Goal: Task Accomplishment & Management: Use online tool/utility

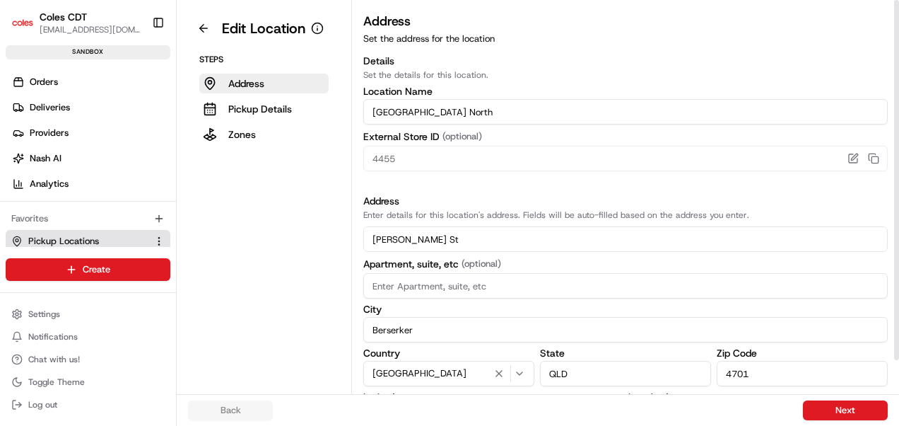
scroll to position [74, 0]
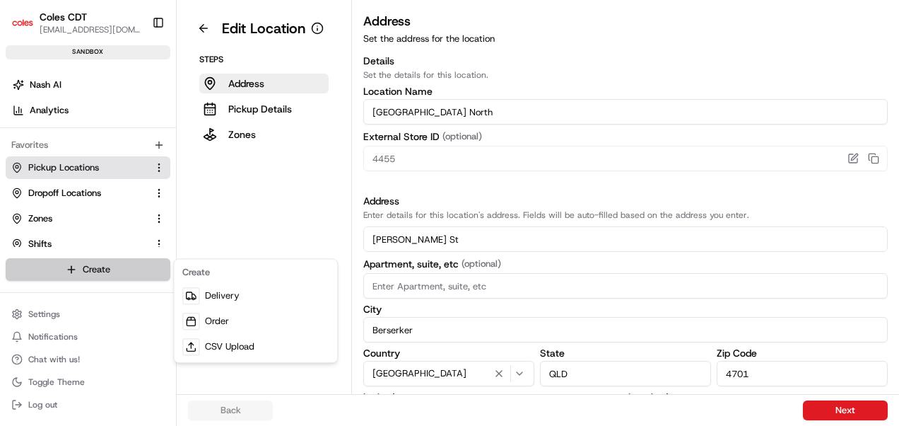
click at [76, 271] on html "Coles CDT [EMAIL_ADDRESS][DOMAIN_NAME] Toggle Sidebar sandbox Orders Deliveries…" at bounding box center [449, 213] width 899 height 426
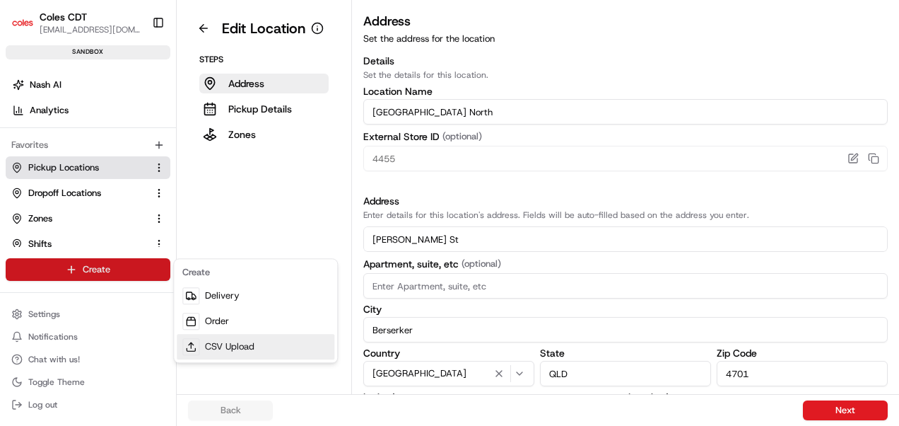
click at [218, 346] on link "CSV Upload" at bounding box center [256, 346] width 158 height 25
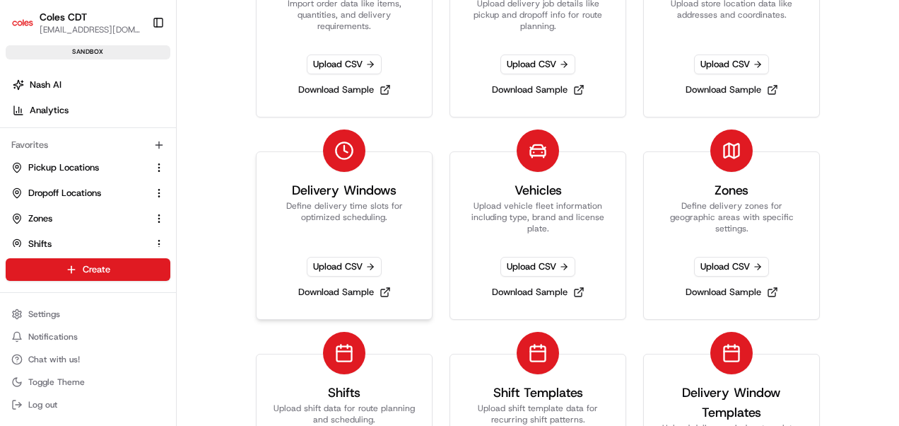
scroll to position [283, 0]
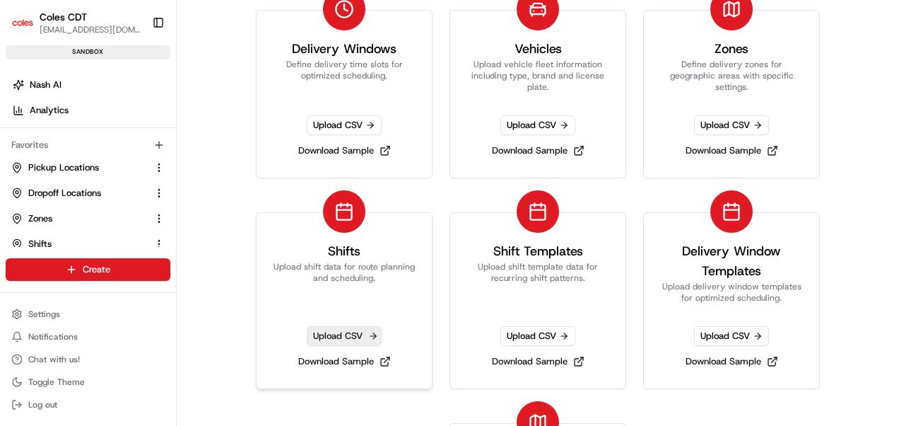
click at [322, 337] on span "Upload CSV" at bounding box center [344, 336] width 75 height 20
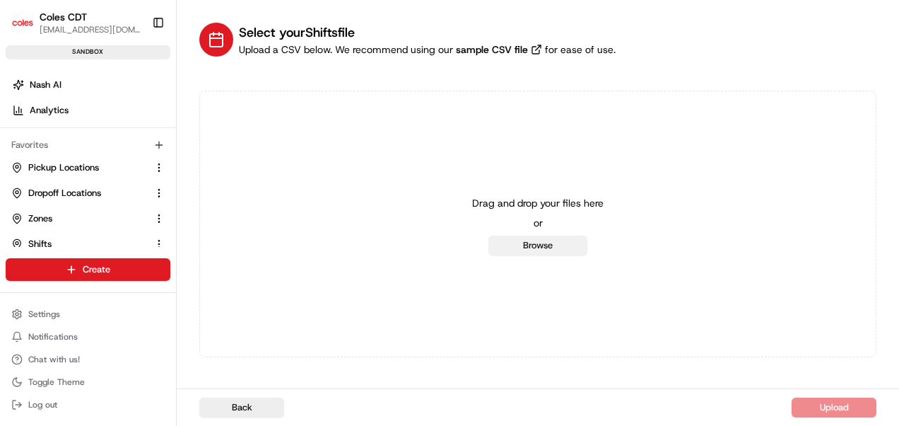
click at [520, 240] on button "Browse" at bounding box center [538, 245] width 99 height 20
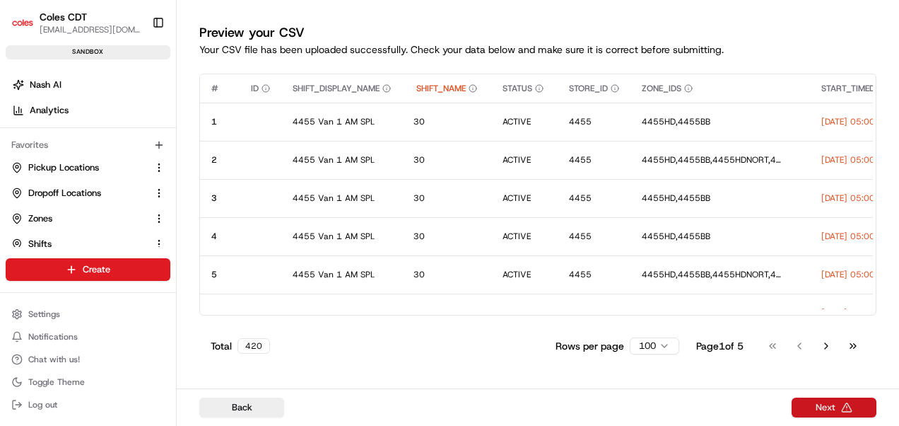
click at [855, 404] on button "Next" at bounding box center [834, 407] width 85 height 20
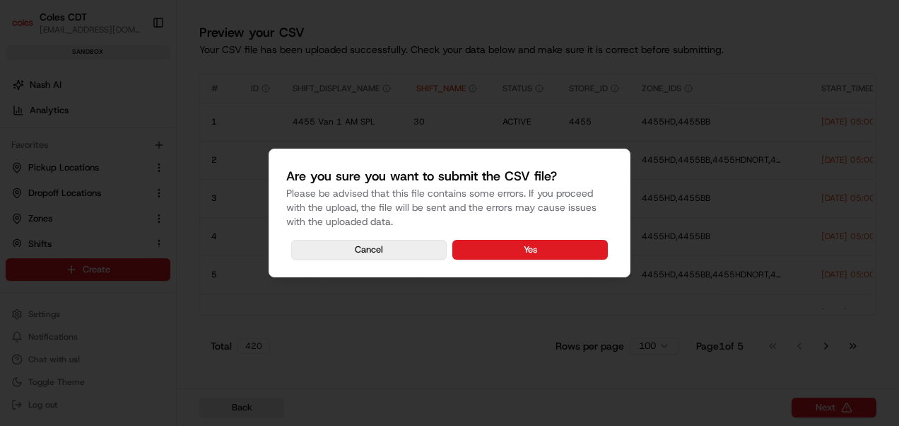
click at [385, 250] on button "Cancel" at bounding box center [369, 250] width 156 height 20
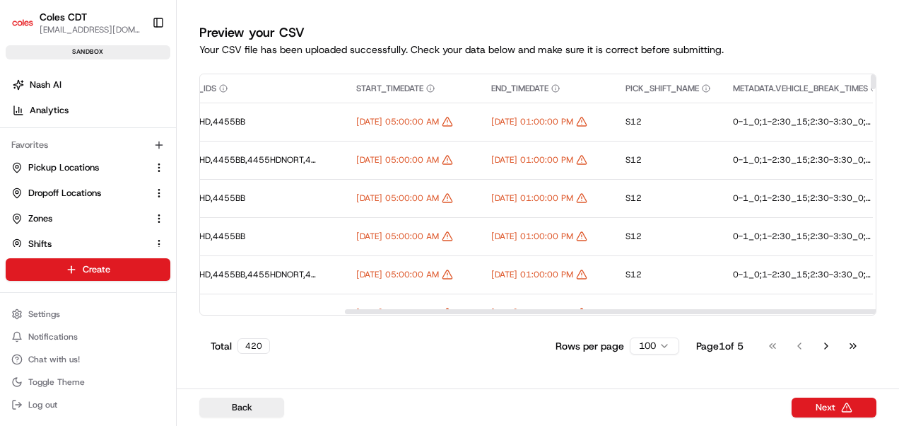
scroll to position [0, 464]
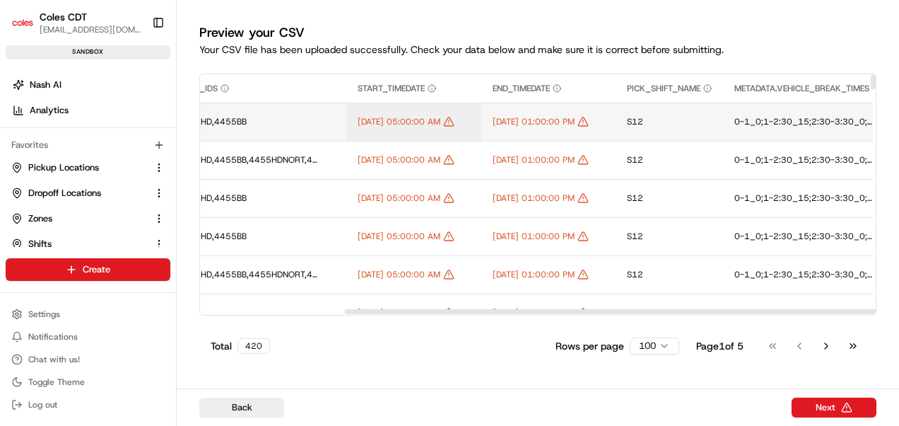
drag, startPoint x: 469, startPoint y: 310, endPoint x: 422, endPoint y: 115, distance: 200.8
click at [614, 309] on div at bounding box center [678, 311] width 669 height 5
click at [448, 120] on icon "Edit START_TIMEDATE value" at bounding box center [448, 121] width 0 height 2
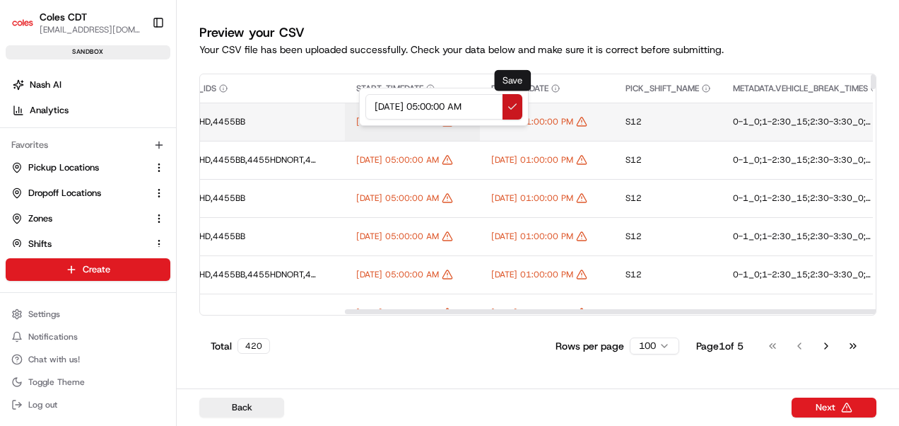
click at [513, 104] on button at bounding box center [513, 106] width 20 height 25
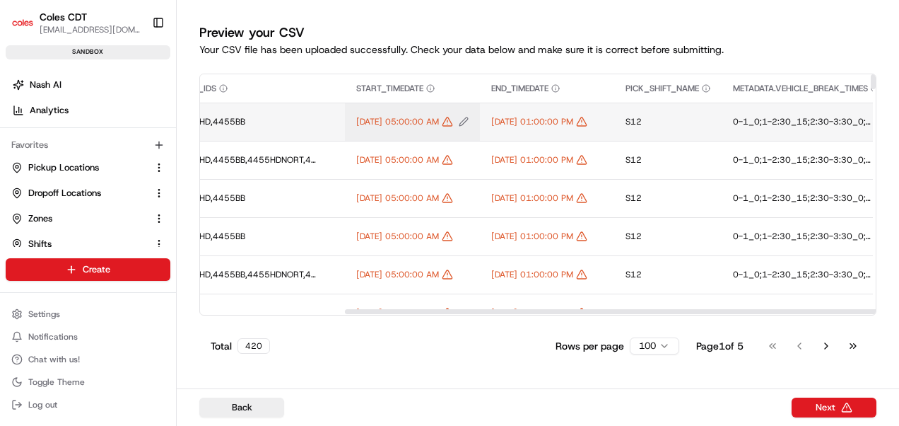
click at [392, 124] on span "[DATE] 05:00:00 AM" at bounding box center [397, 121] width 83 height 11
click at [481, 343] on div at bounding box center [449, 213] width 899 height 426
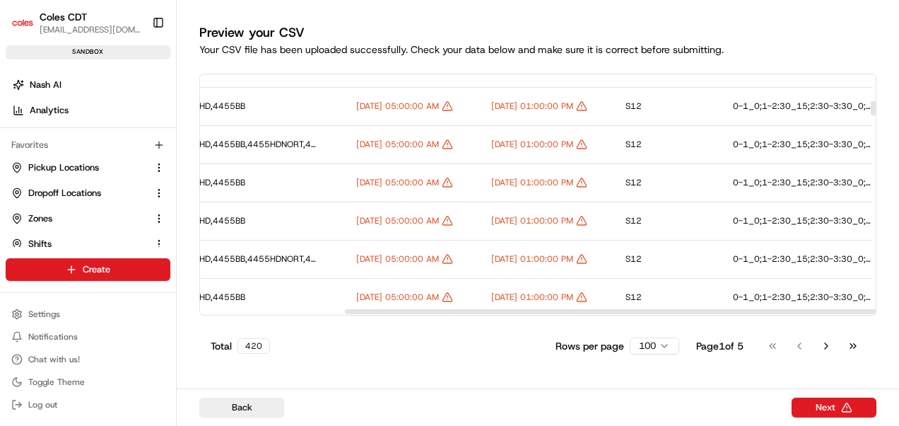
scroll to position [424, 465]
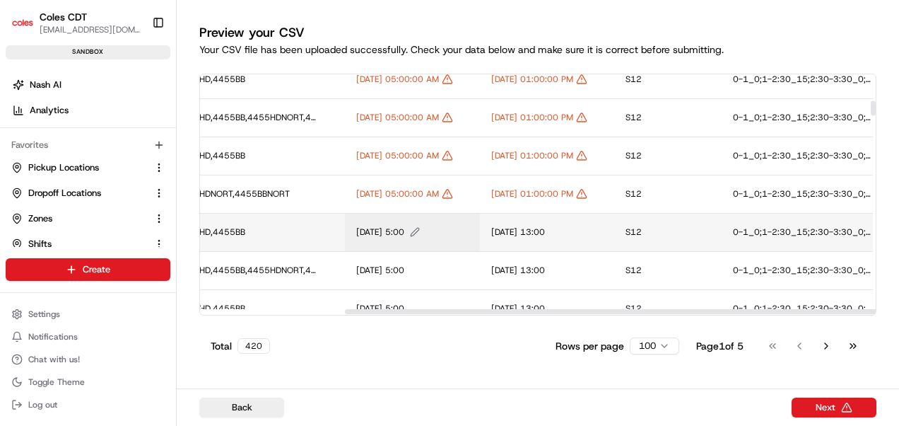
click at [420, 232] on icon "Edit START_TIMEDATE value" at bounding box center [415, 232] width 10 height 10
click at [464, 335] on div at bounding box center [449, 213] width 899 height 426
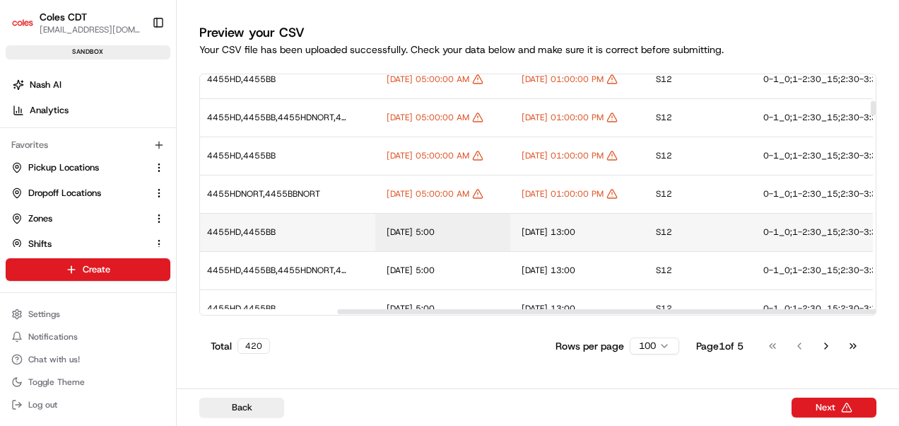
scroll to position [424, 441]
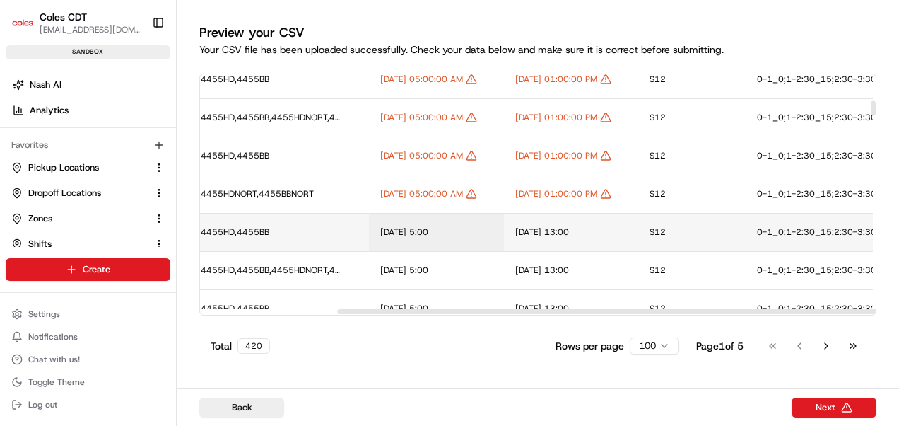
drag, startPoint x: 450, startPoint y: 312, endPoint x: 443, endPoint y: 337, distance: 25.1
click at [443, 314] on div at bounding box center [671, 311] width 669 height 5
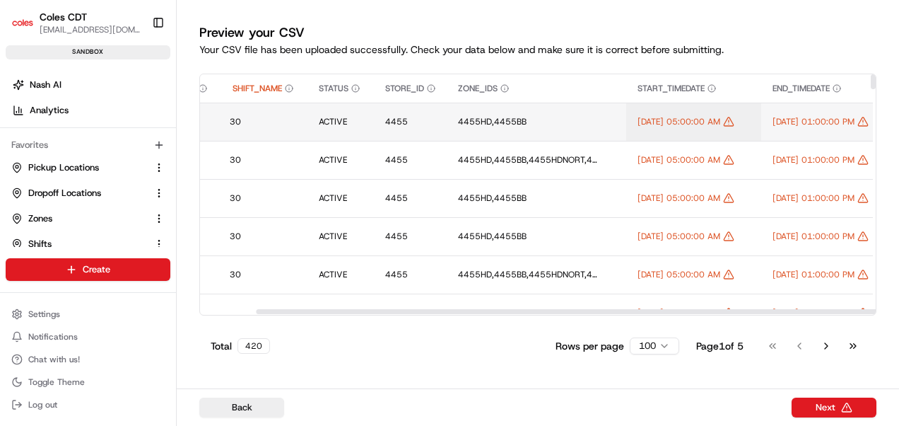
scroll to position [0, 179]
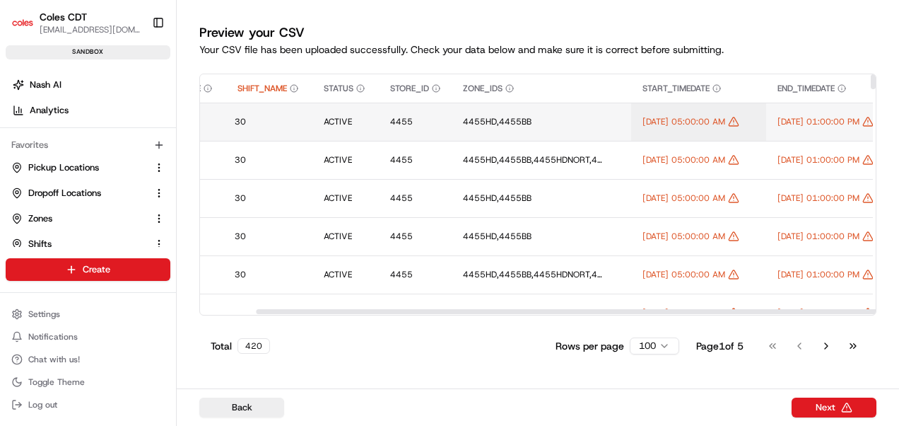
drag, startPoint x: 464, startPoint y: 312, endPoint x: 383, endPoint y: 306, distance: 80.8
click at [383, 309] on div at bounding box center [590, 311] width 669 height 5
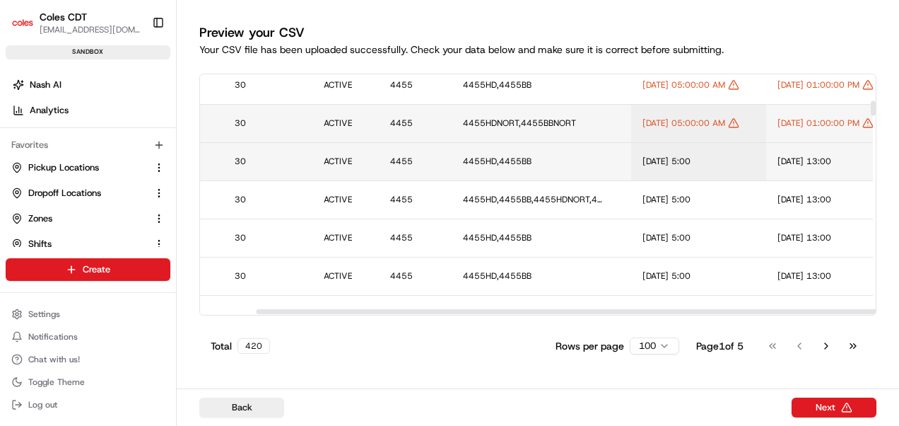
scroll to position [424, 179]
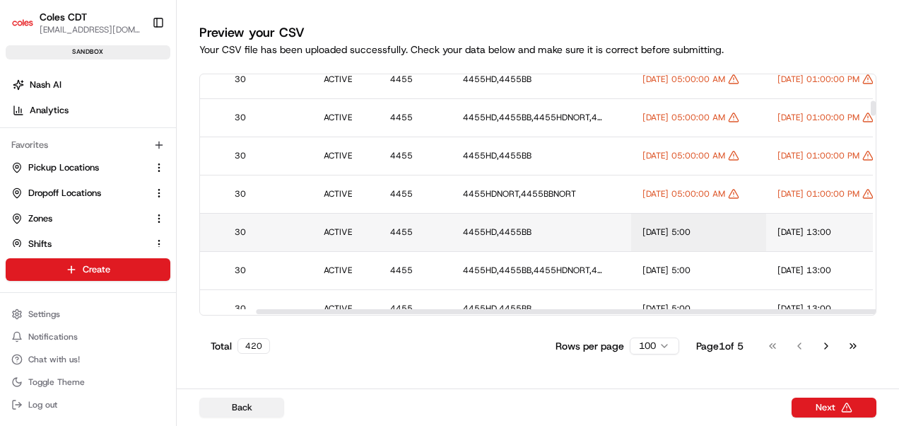
click at [250, 407] on button "Back" at bounding box center [241, 407] width 85 height 20
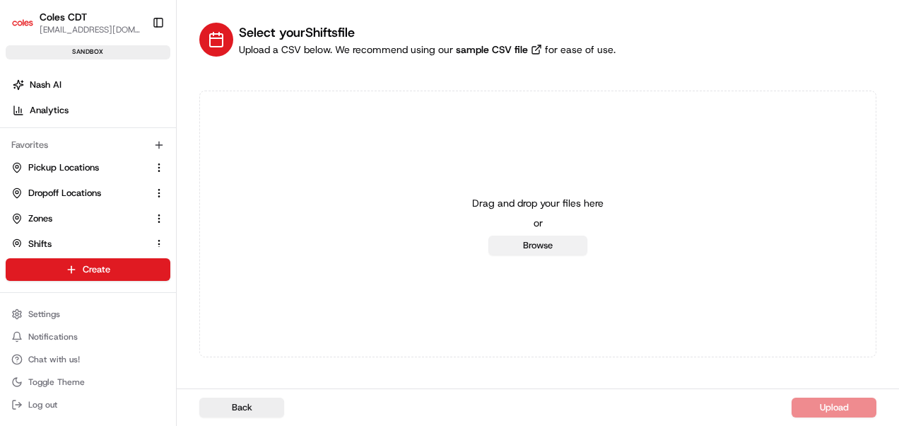
click at [554, 244] on button "Browse" at bounding box center [538, 245] width 99 height 20
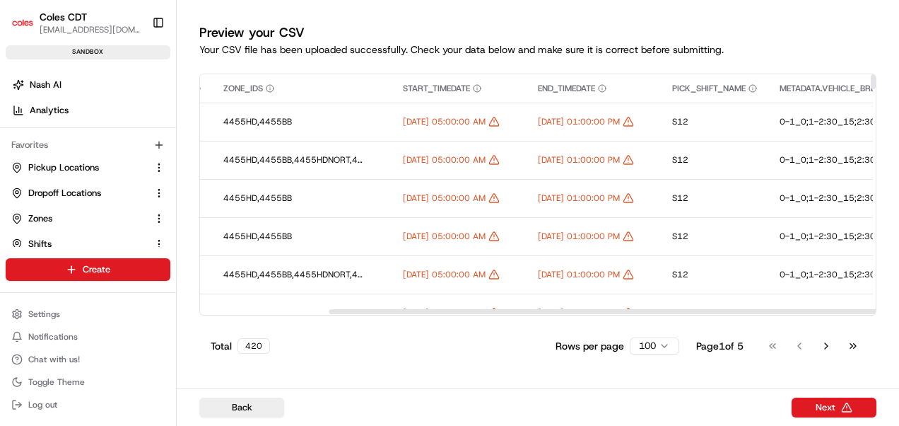
scroll to position [0, 414]
drag, startPoint x: 575, startPoint y: 312, endPoint x: 703, endPoint y: 338, distance: 130.5
click at [703, 314] on div at bounding box center [663, 311] width 669 height 5
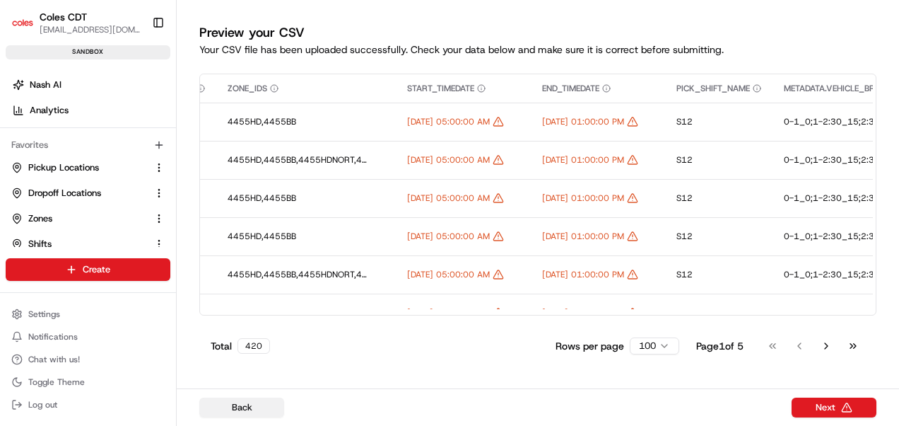
click at [280, 414] on button "Back" at bounding box center [241, 407] width 85 height 20
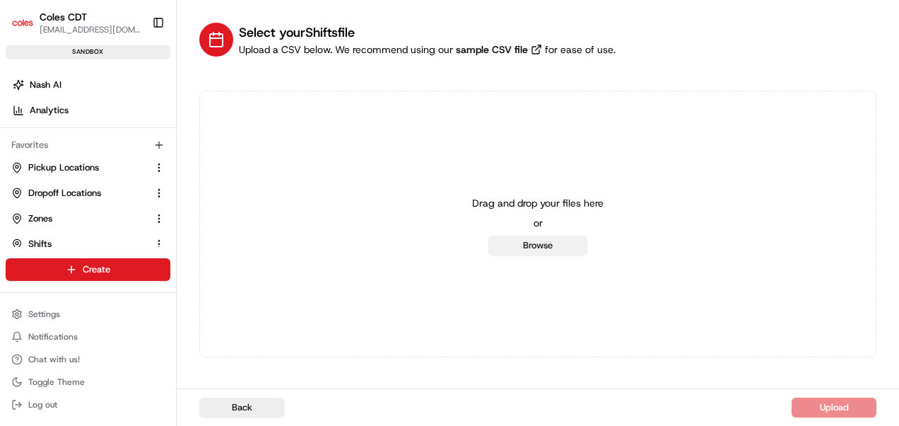
click at [546, 252] on button "Browse" at bounding box center [538, 245] width 99 height 20
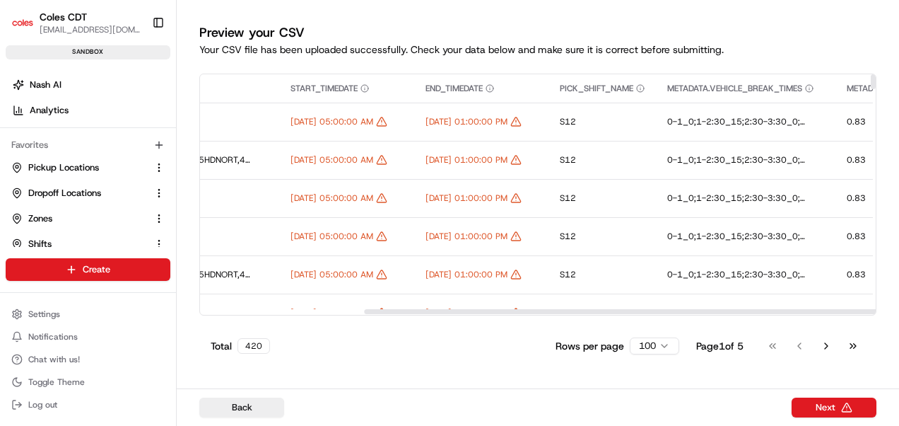
scroll to position [0, 528]
drag, startPoint x: 534, startPoint y: 310, endPoint x: 698, endPoint y: 310, distance: 164.0
click at [698, 310] on div at bounding box center [698, 311] width 669 height 5
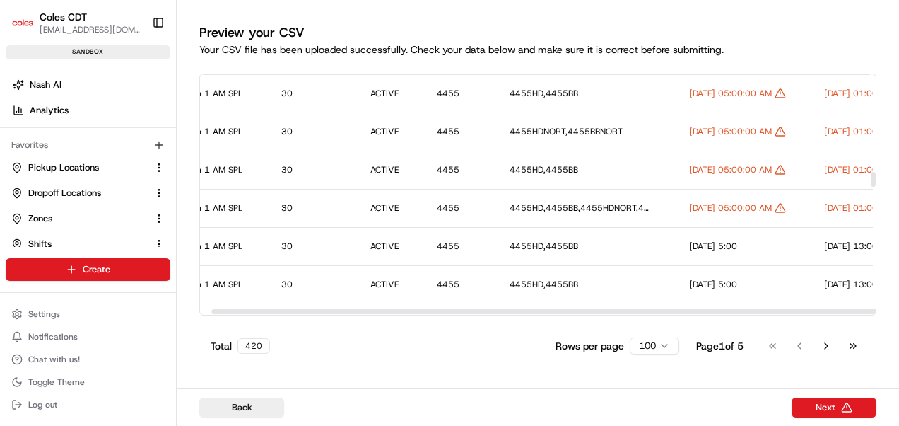
scroll to position [1555, 0]
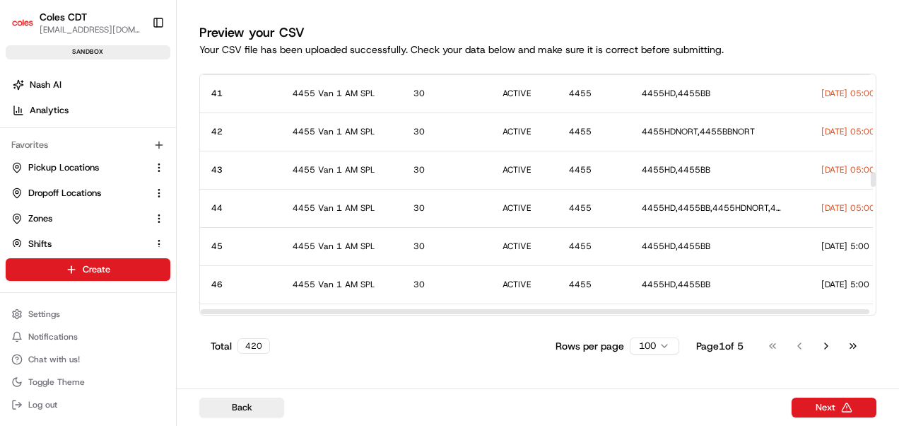
drag, startPoint x: 478, startPoint y: 313, endPoint x: 258, endPoint y: 297, distance: 220.5
click at [258, 309] on div at bounding box center [535, 311] width 669 height 5
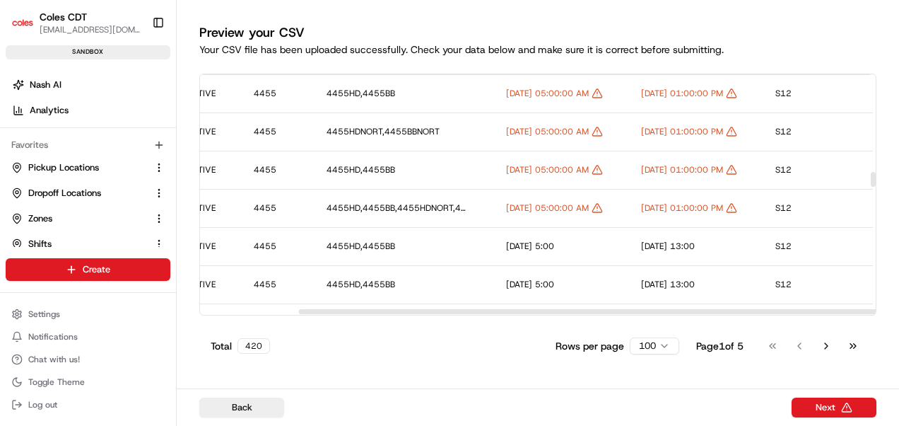
scroll to position [1555, 317]
drag, startPoint x: 574, startPoint y: 308, endPoint x: 672, endPoint y: 312, distance: 98.4
click at [672, 312] on div at bounding box center [633, 311] width 669 height 5
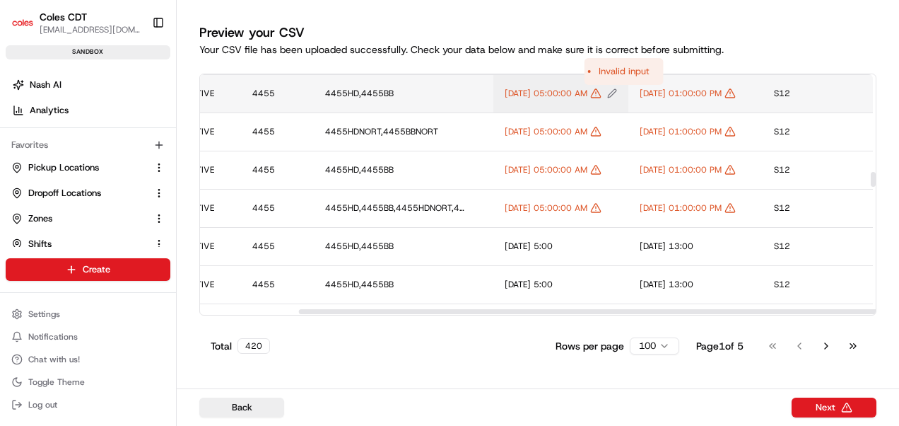
click at [600, 92] on icon "Edit START_TIMEDATE value" at bounding box center [595, 93] width 9 height 8
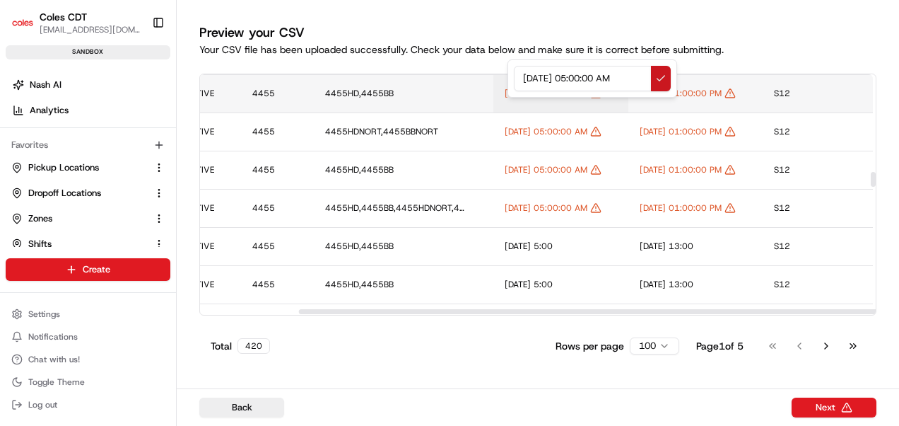
click at [657, 76] on button at bounding box center [661, 78] width 20 height 25
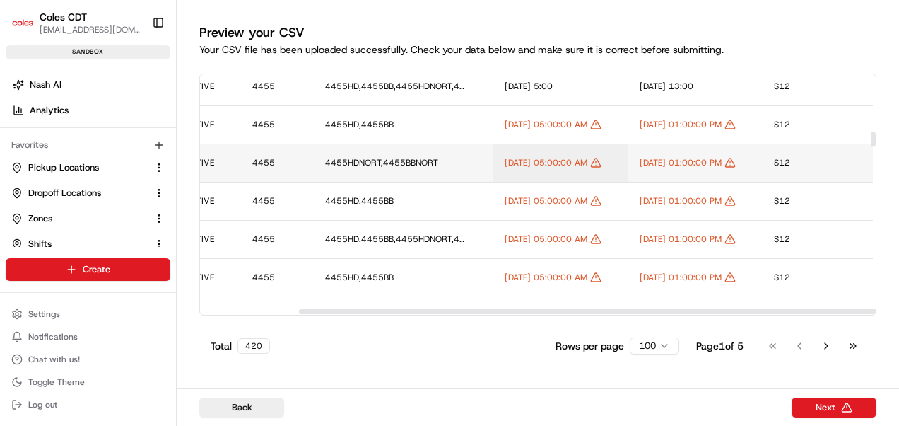
scroll to position [919, 317]
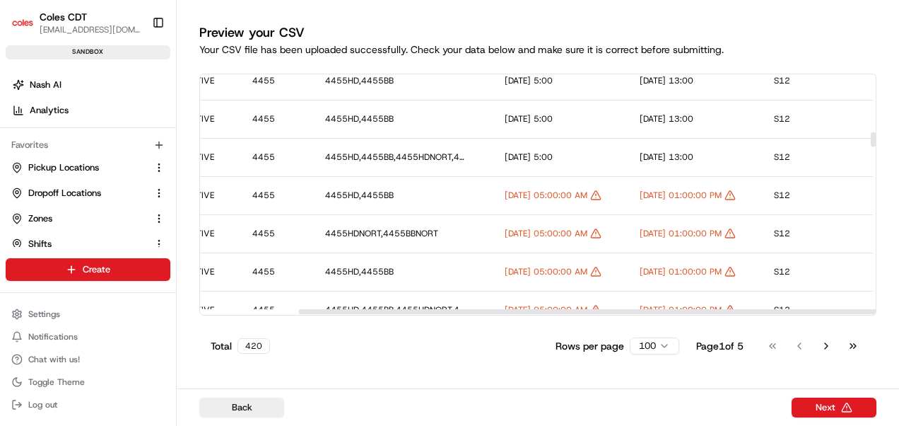
click at [296, 312] on div at bounding box center [535, 311] width 670 height 7
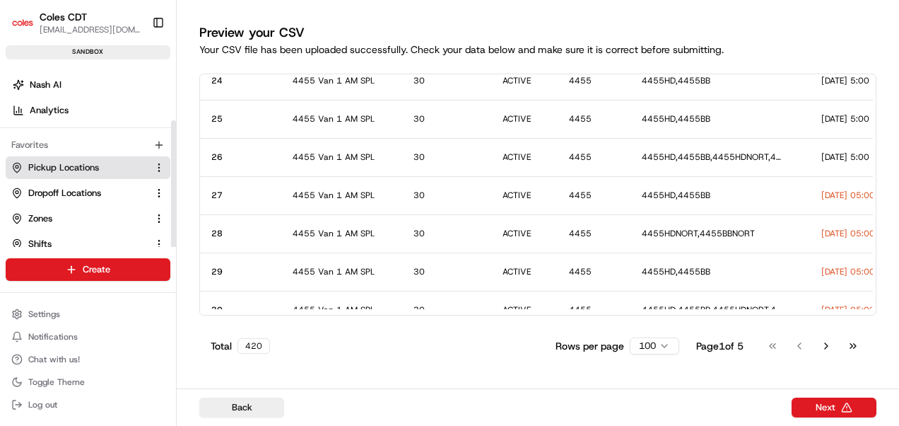
click at [85, 171] on span "Pickup Locations" at bounding box center [63, 167] width 71 height 13
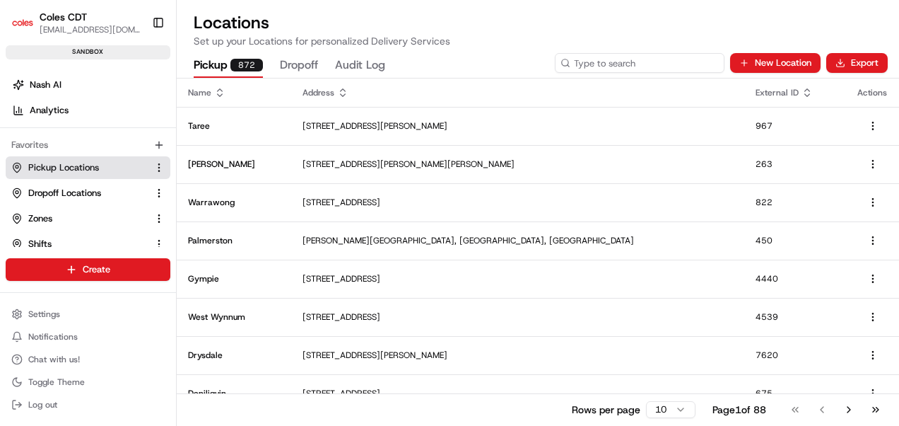
click at [636, 59] on input at bounding box center [640, 63] width 170 height 20
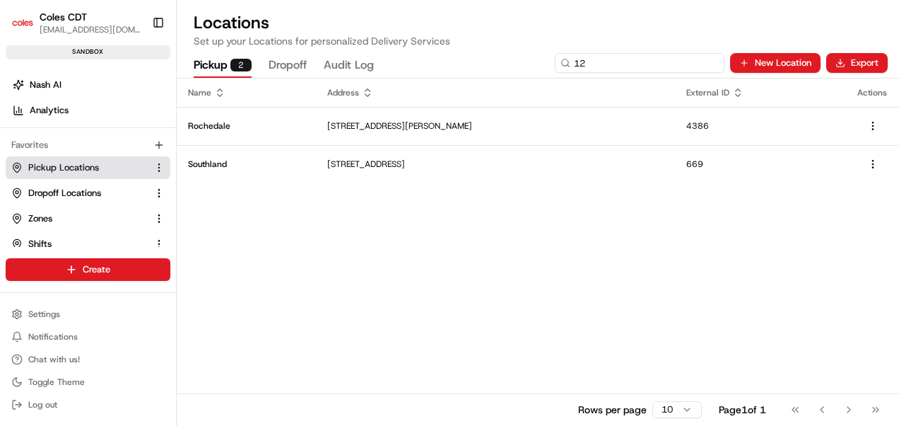
type input "1"
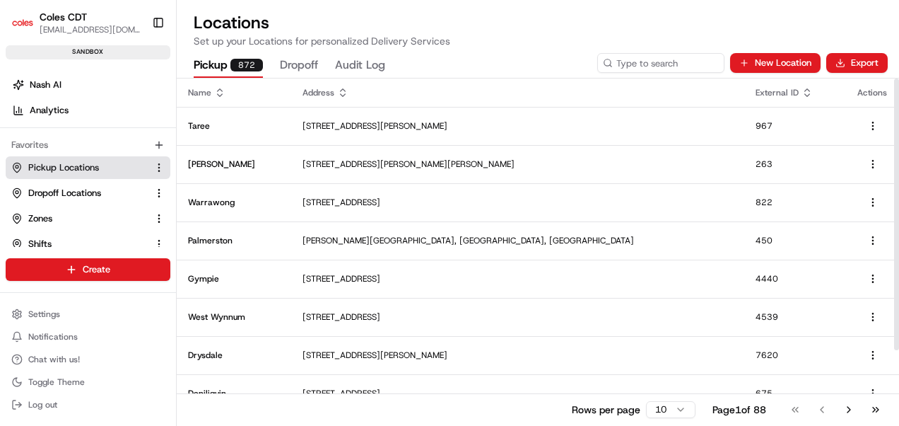
click at [756, 88] on div "External ID" at bounding box center [795, 92] width 79 height 11
click at [756, 95] on div "External ID" at bounding box center [795, 92] width 79 height 11
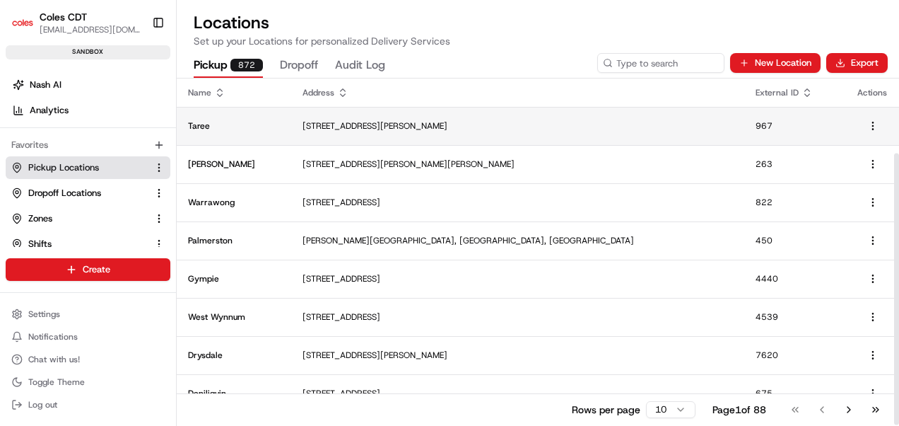
scroll to position [95, 0]
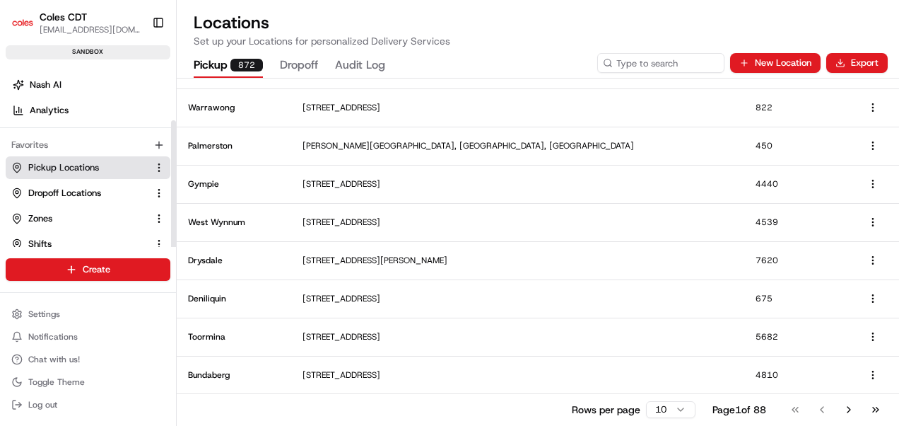
click at [47, 165] on span "Pickup Locations" at bounding box center [63, 167] width 71 height 13
